Goal: Navigation & Orientation: Find specific page/section

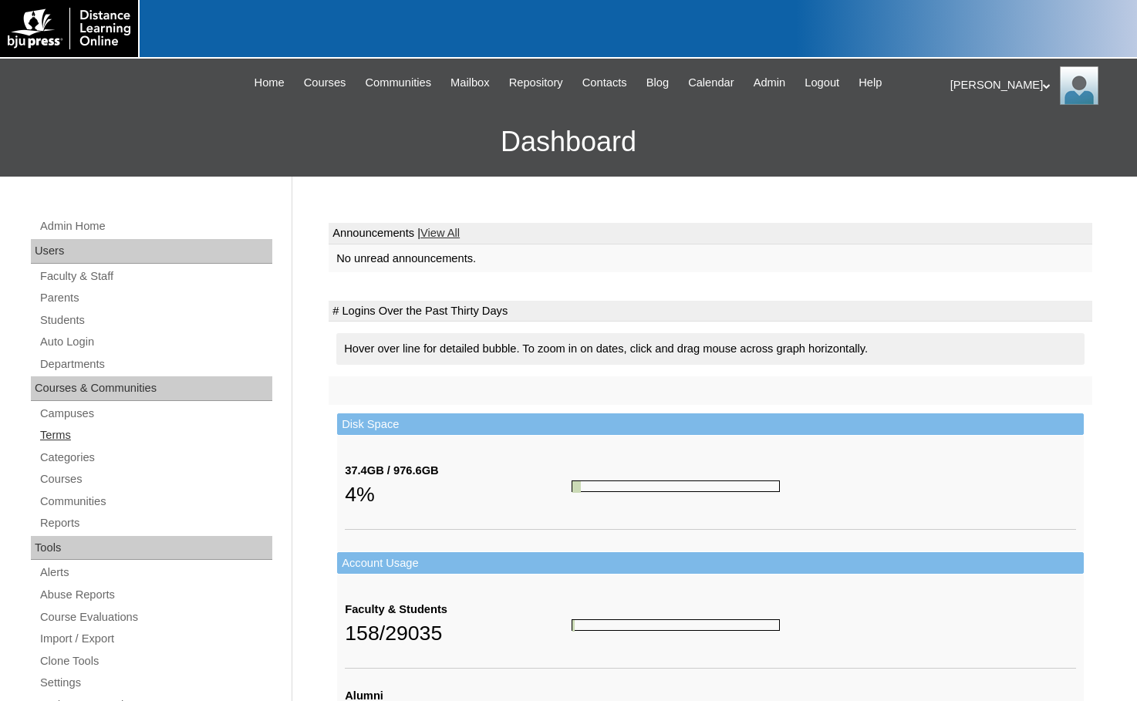
click at [103, 434] on link "Terms" at bounding box center [156, 435] width 234 height 19
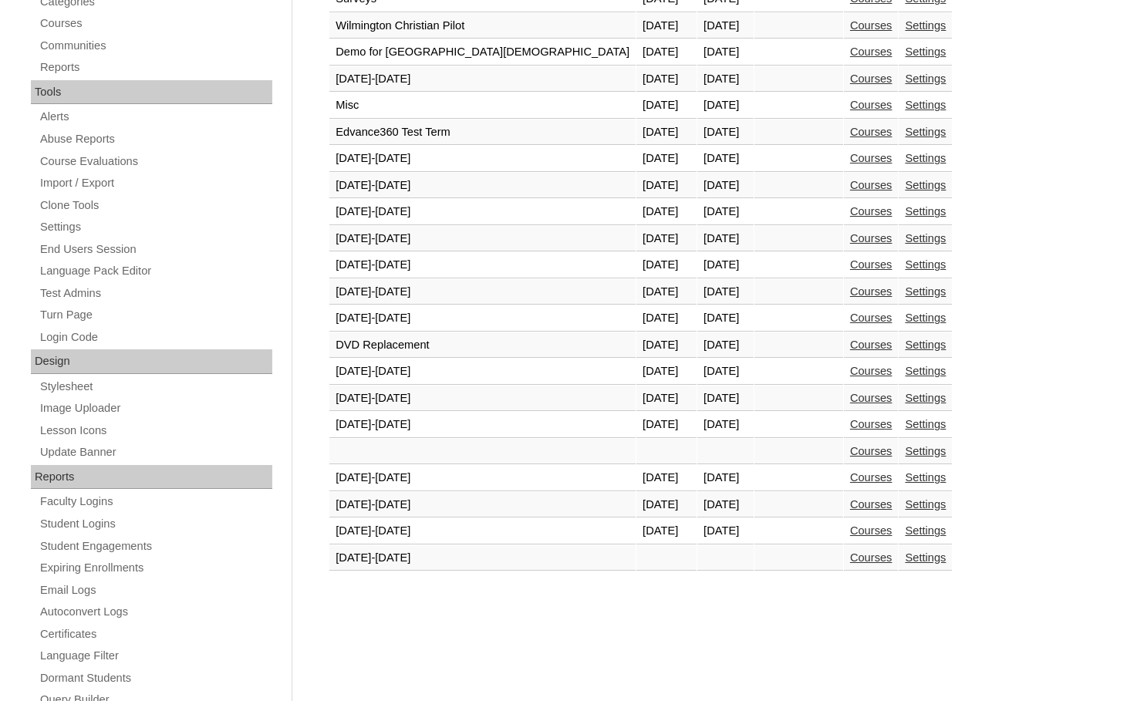
scroll to position [463, 0]
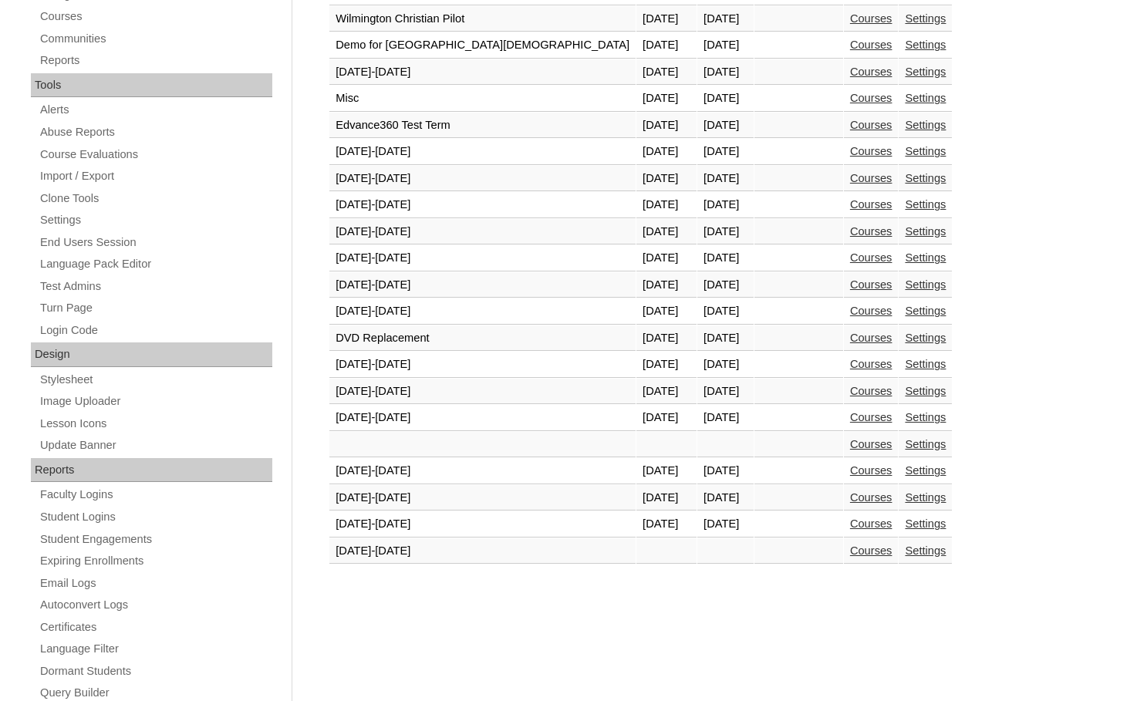
click at [850, 520] on link "Courses" at bounding box center [871, 523] width 42 height 12
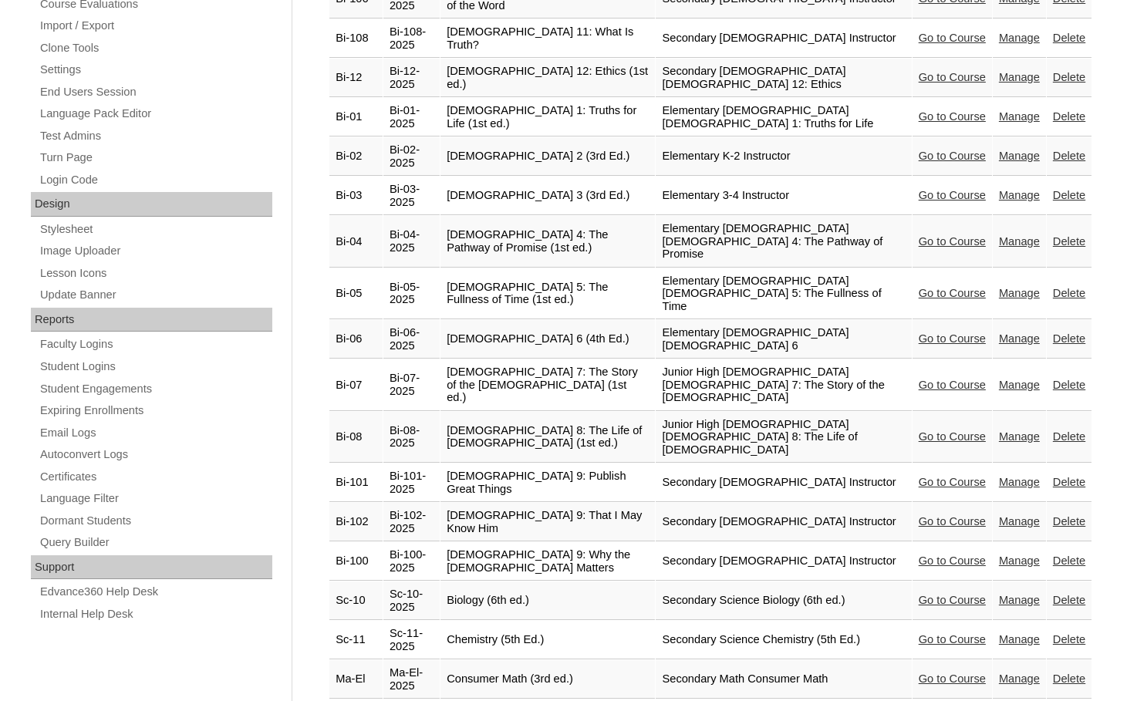
scroll to position [617, 0]
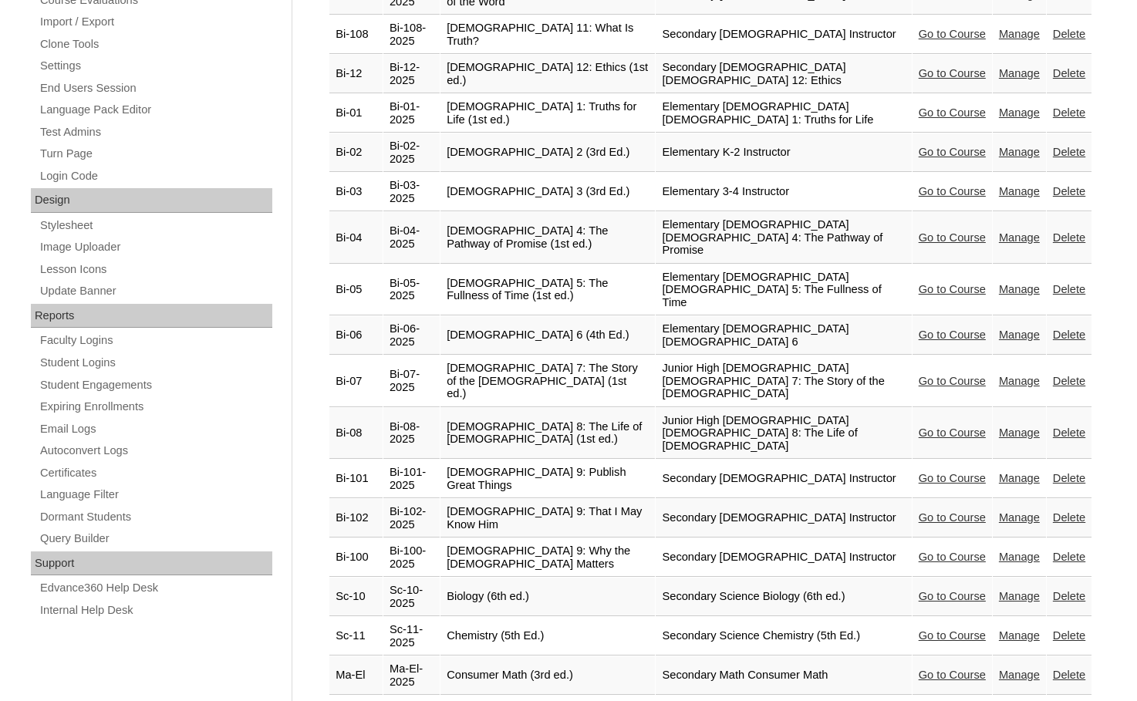
click at [937, 426] on link "Go to Course" at bounding box center [952, 432] width 67 height 12
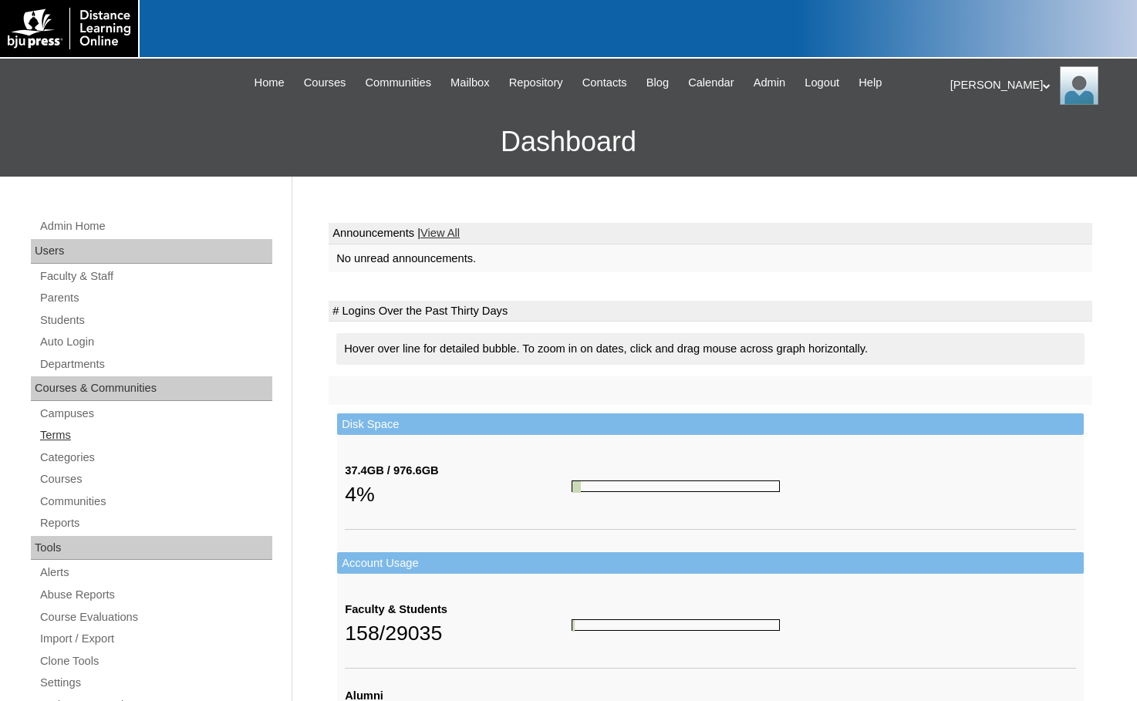
click at [56, 433] on link "Terms" at bounding box center [156, 435] width 234 height 19
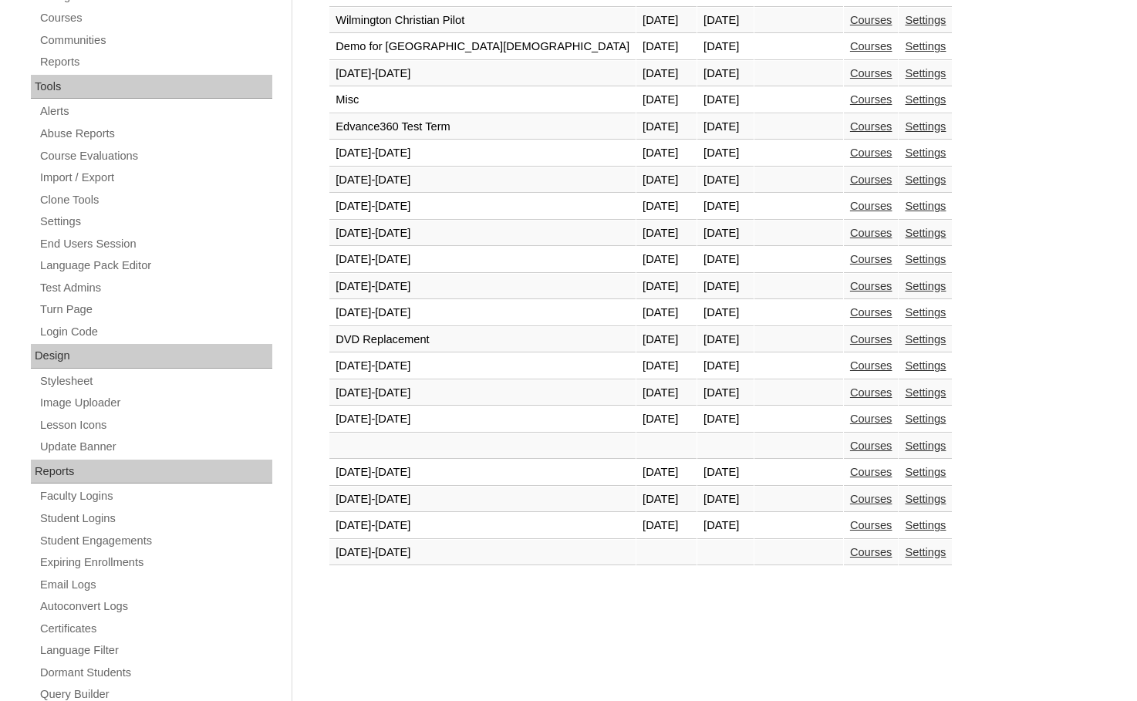
scroll to position [463, 0]
click at [850, 521] on link "Courses" at bounding box center [871, 523] width 42 height 12
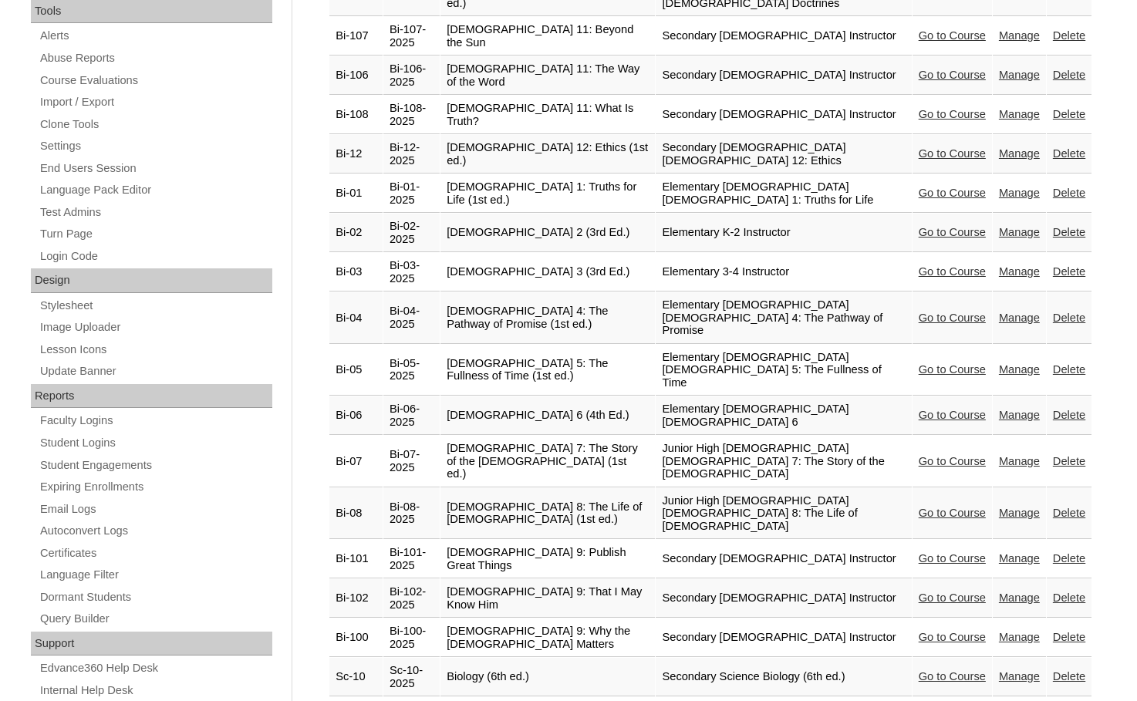
scroll to position [540, 0]
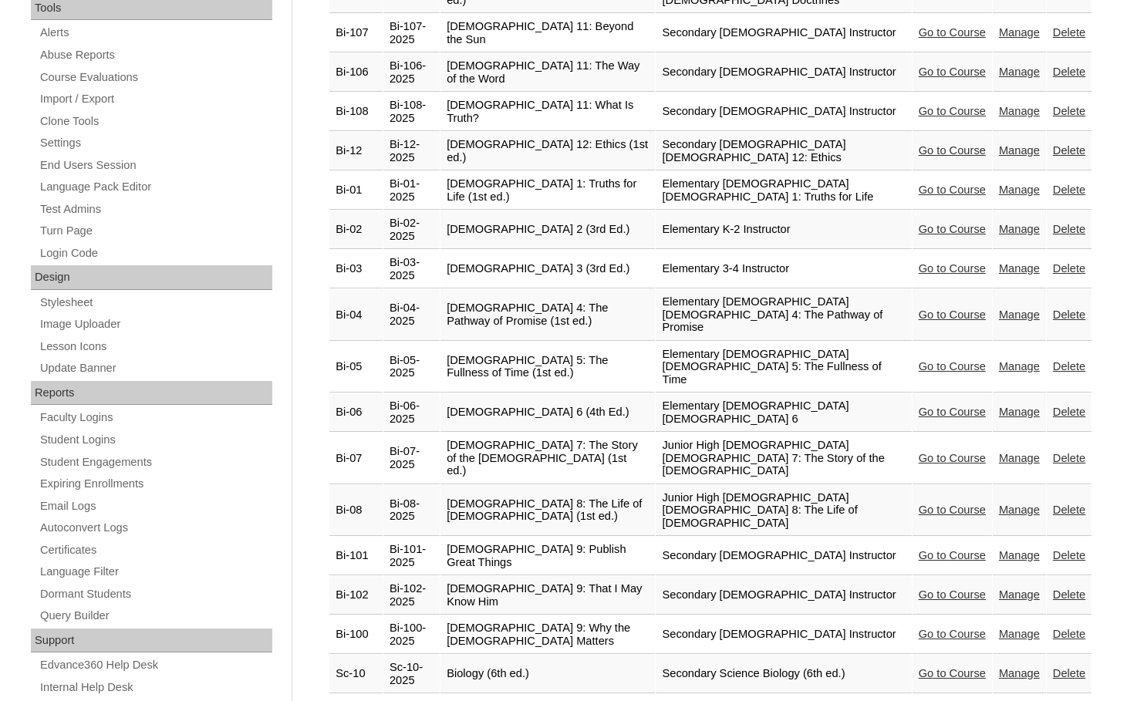
click at [925, 549] on link "Go to Course" at bounding box center [952, 555] width 67 height 12
